Goal: Task Accomplishment & Management: Use online tool/utility

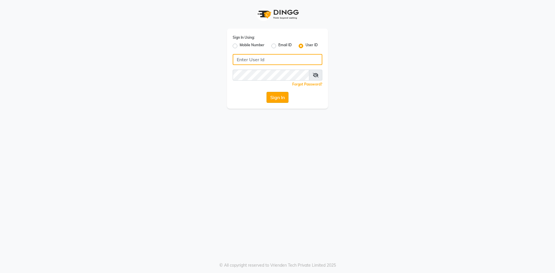
type input "e2502-53"
click at [282, 99] on button "Sign In" at bounding box center [277, 97] width 22 height 11
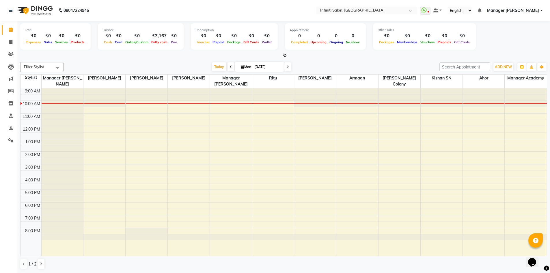
scroll to position [0, 0]
click at [13, 105] on icon at bounding box center [10, 103] width 5 height 4
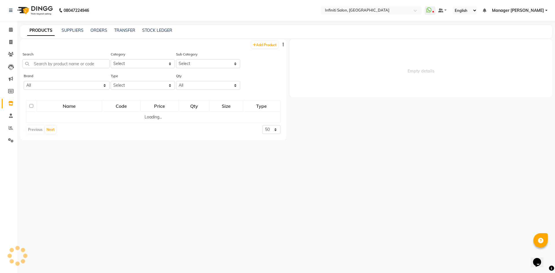
select select
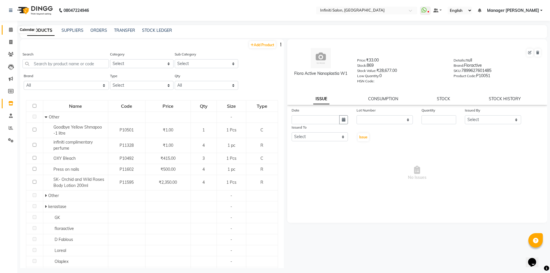
click at [13, 30] on span at bounding box center [11, 30] width 10 height 7
